Goal: Navigation & Orientation: Find specific page/section

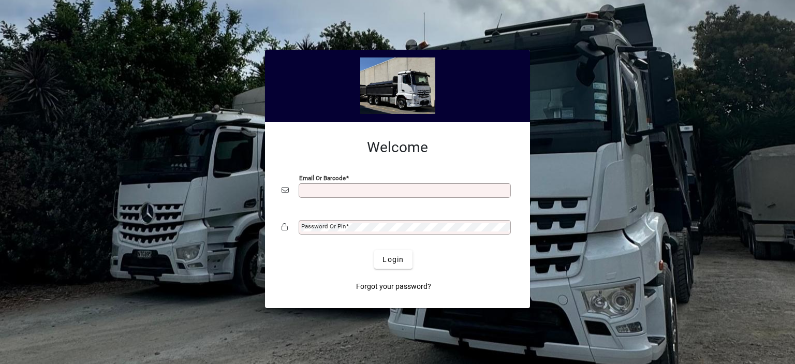
click at [317, 192] on input "Email or Barcode" at bounding box center [405, 190] width 209 height 8
type input "**********"
click at [317, 226] on mat-label "Password or Pin" at bounding box center [323, 225] width 44 height 7
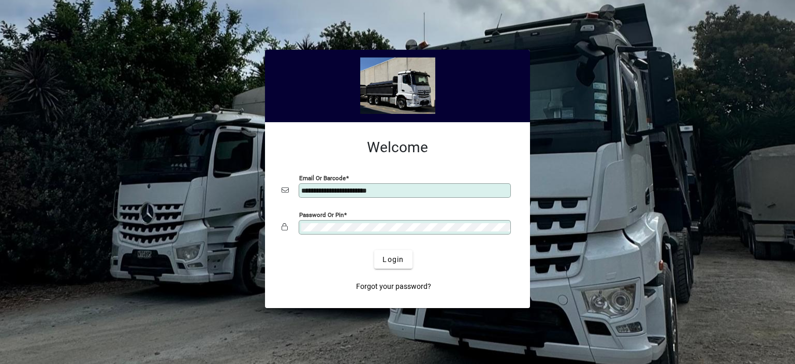
click at [374, 250] on button "Login" at bounding box center [393, 259] width 38 height 19
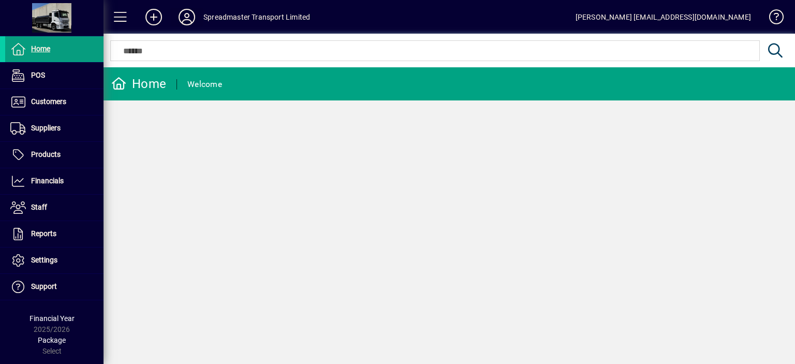
click at [190, 16] on icon at bounding box center [186, 17] width 21 height 17
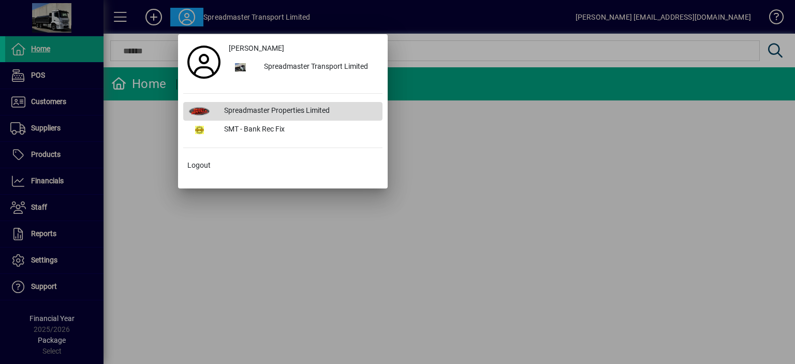
click at [260, 107] on div "Spreadmaster Properties Limited" at bounding box center [299, 111] width 167 height 19
